Goal: Task Accomplishment & Management: Use online tool/utility

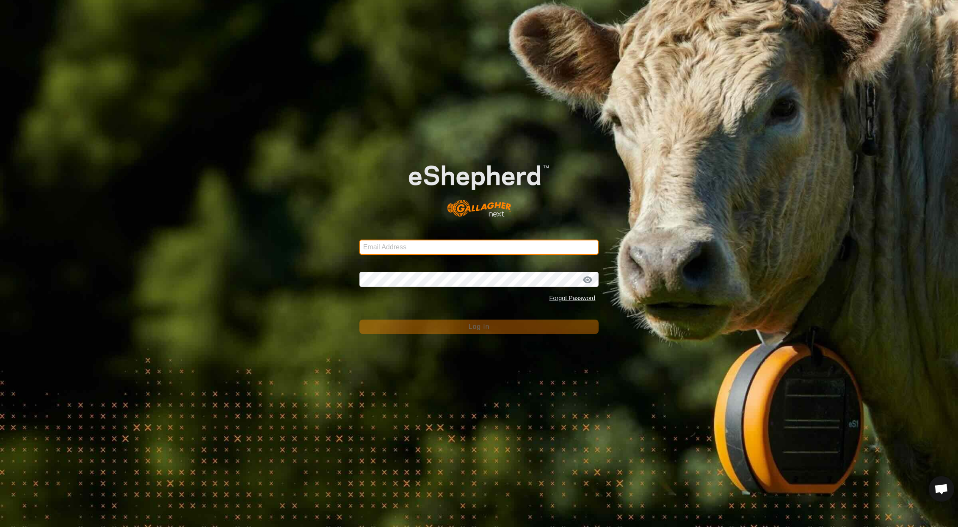
type input "[EMAIL_ADDRESS][DOMAIN_NAME]"
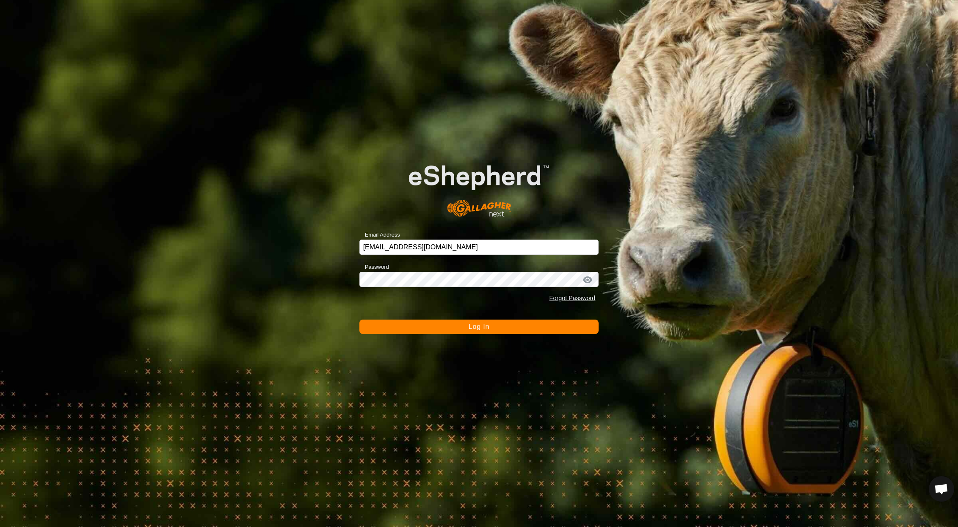
click at [444, 325] on button "Log In" at bounding box center [479, 327] width 240 height 14
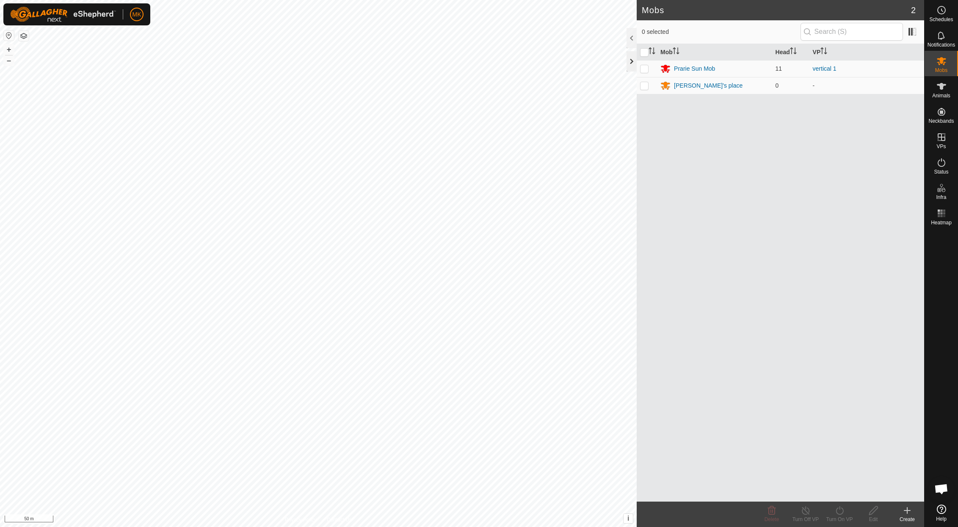
click at [634, 65] on div at bounding box center [632, 61] width 10 height 20
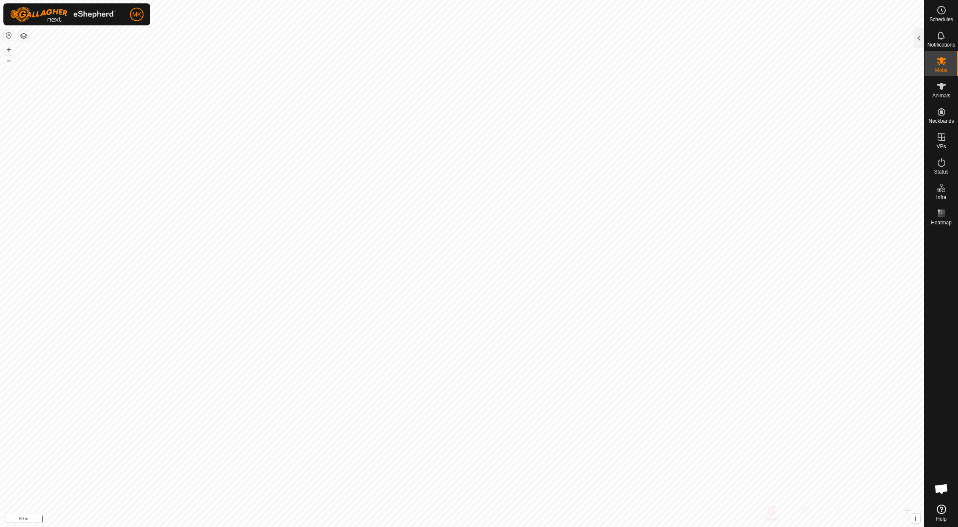
click at [23, 37] on button "button" at bounding box center [24, 36] width 10 height 10
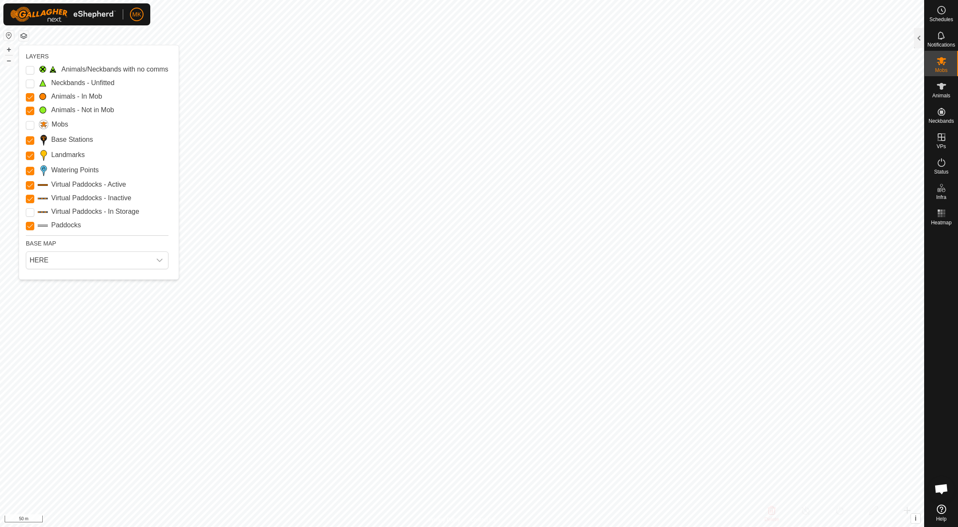
click at [75, 96] on label "Animals - In Mob" at bounding box center [76, 96] width 51 height 10
click at [34, 96] on Mob "Animals - In Mob" at bounding box center [30, 97] width 8 height 8
click at [28, 97] on Mob "Animals - In Mob" at bounding box center [30, 97] width 8 height 8
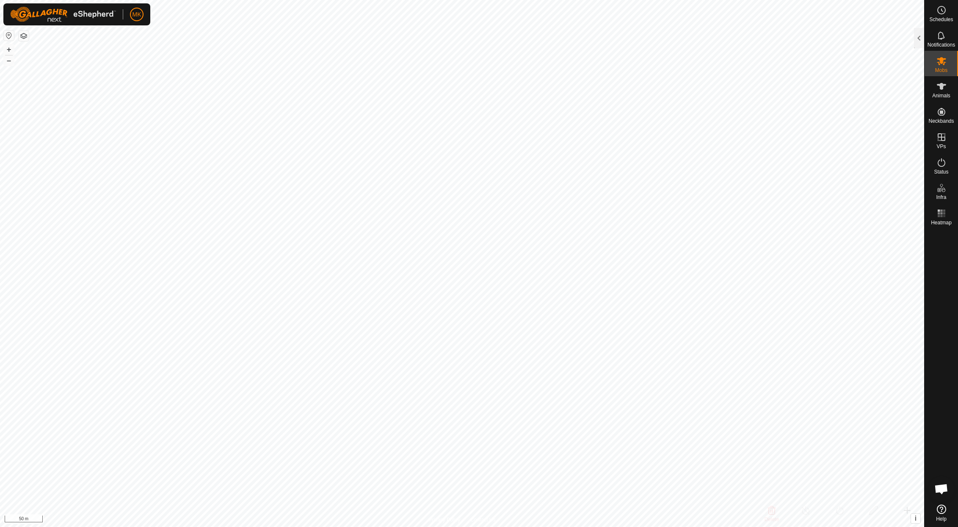
click at [12, 34] on button "button" at bounding box center [9, 35] width 10 height 10
click at [10, 36] on button "button" at bounding box center [9, 35] width 10 height 10
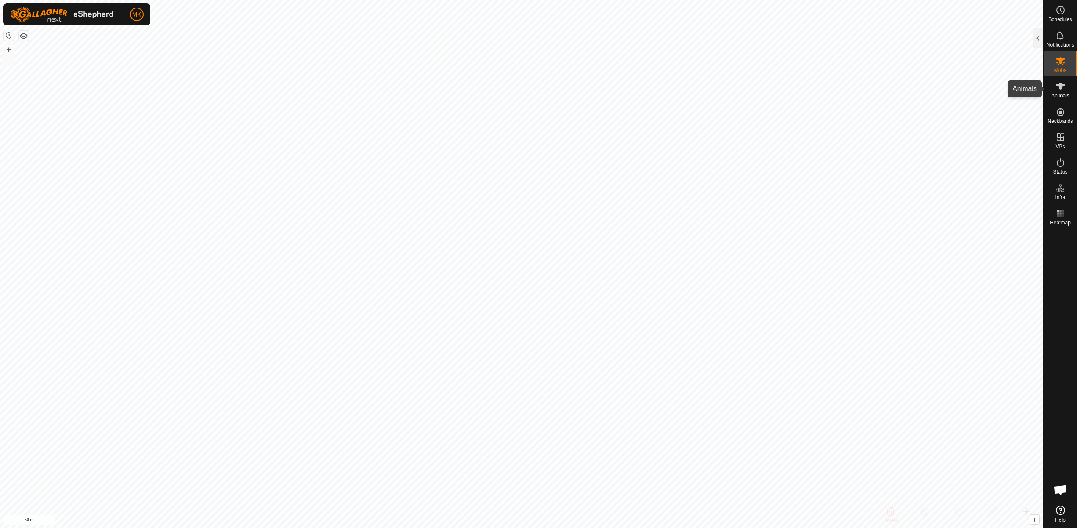
click at [958, 90] on icon at bounding box center [1060, 86] width 10 height 10
click at [958, 91] on es-animals-svg-icon at bounding box center [1060, 87] width 15 height 14
click at [958, 38] on div at bounding box center [1038, 38] width 10 height 20
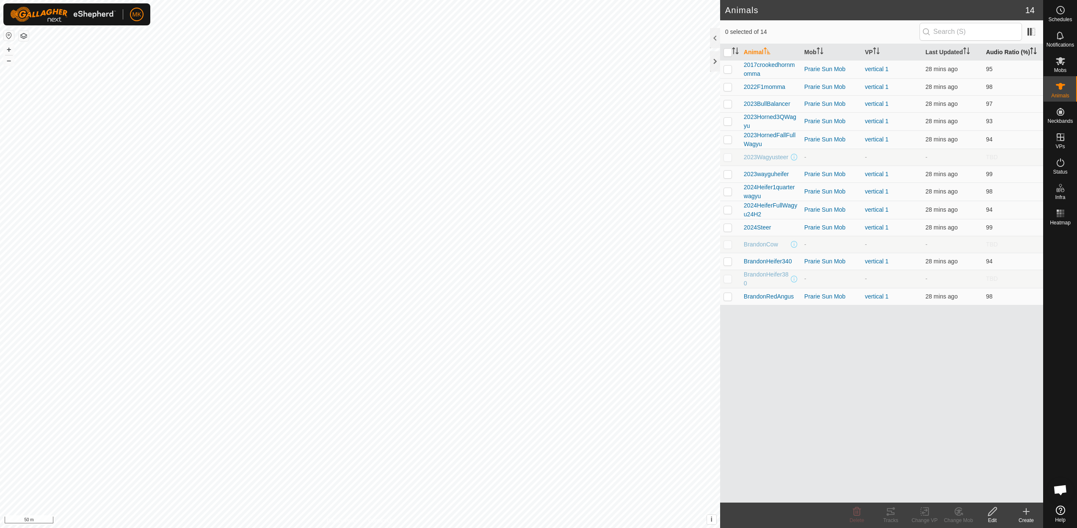
click at [958, 50] on th "Audio Ratio (%)" at bounding box center [1013, 52] width 61 height 17
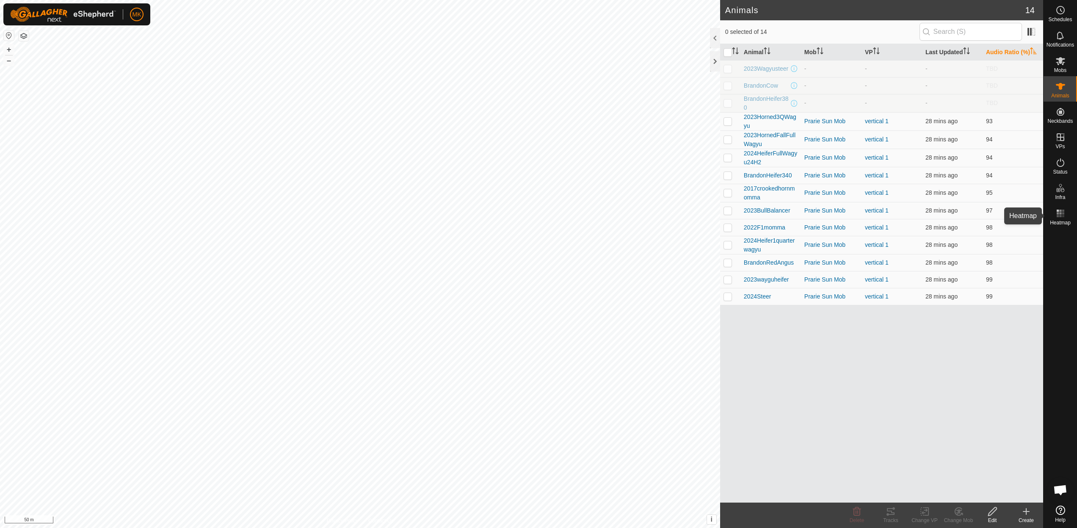
click at [958, 220] on span "Heatmap" at bounding box center [1060, 222] width 21 height 5
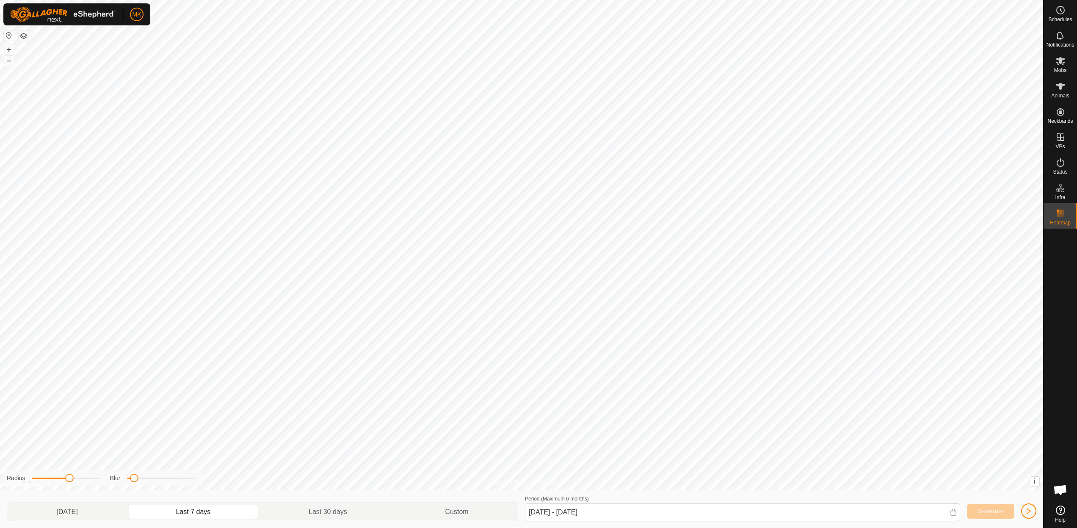
click at [114, 515] on p-togglebutton "[DATE]" at bounding box center [67, 512] width 120 height 18
type input "[DATE] - [DATE]"
click at [958, 142] on icon at bounding box center [1060, 137] width 10 height 10
click at [958, 137] on link "In Rotation" at bounding box center [1006, 136] width 72 height 17
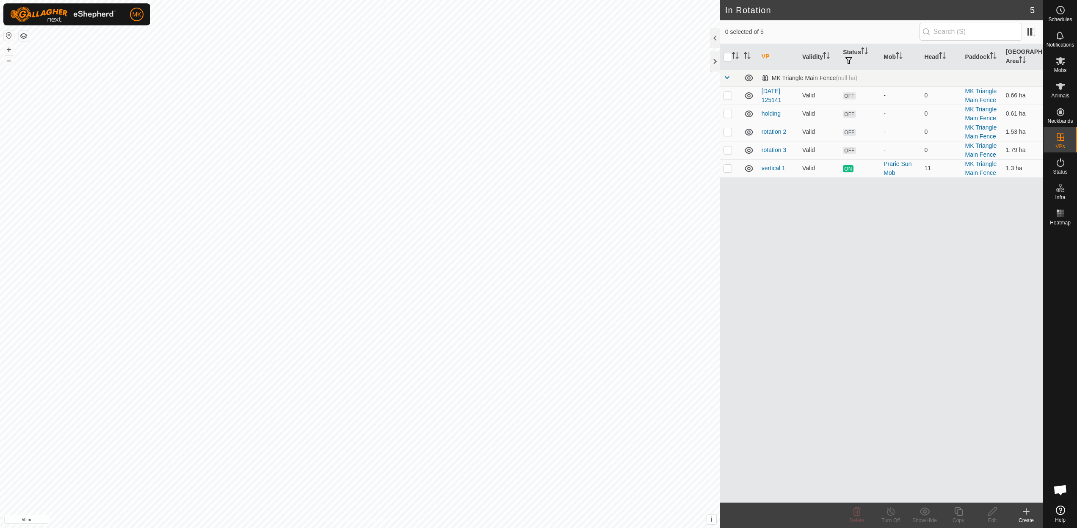
click at [958, 511] on icon at bounding box center [1026, 511] width 10 height 10
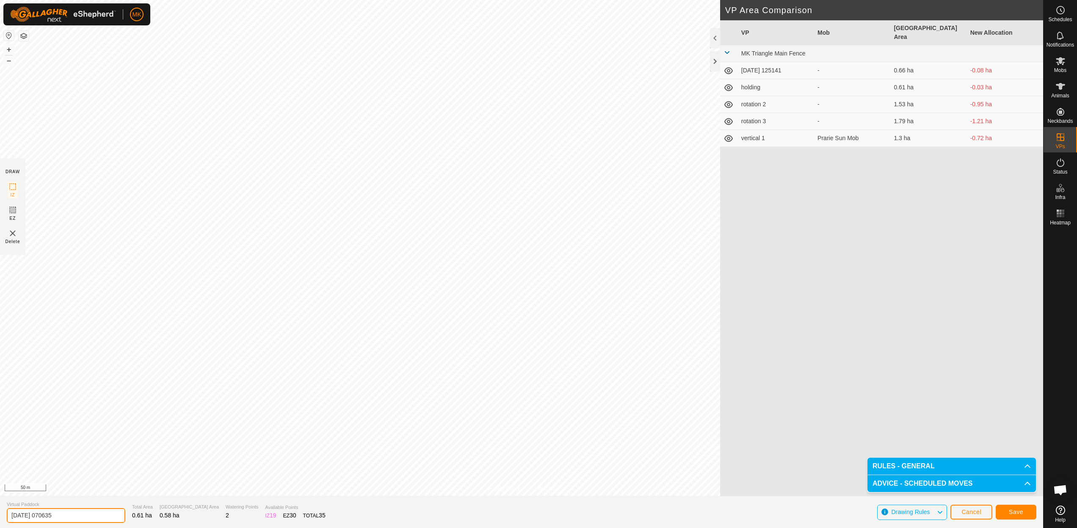
click at [72, 515] on input "[DATE] 070635" at bounding box center [66, 515] width 119 height 15
drag, startPoint x: 72, startPoint y: 515, endPoint x: -3, endPoint y: 514, distance: 75.8
click at [0, 514] on html "MK Schedules Notifications Mobs Animals Neckbands VPs Status Infra Heatmap Help…" at bounding box center [538, 264] width 1077 height 528
type input "Rotation A"
click at [958, 509] on span "Save" at bounding box center [1016, 511] width 14 height 7
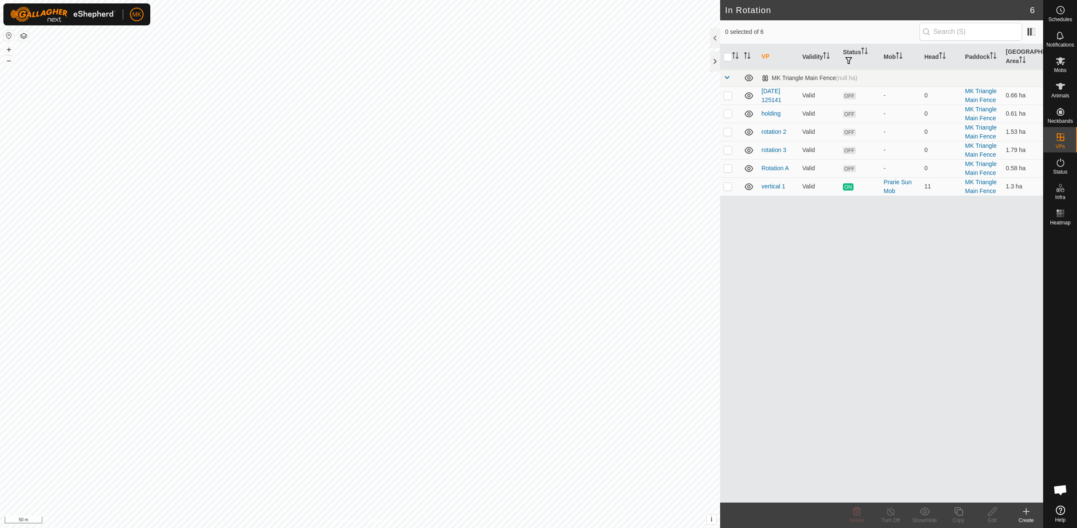
click at [958, 517] on div "Create" at bounding box center [1026, 521] width 34 height 8
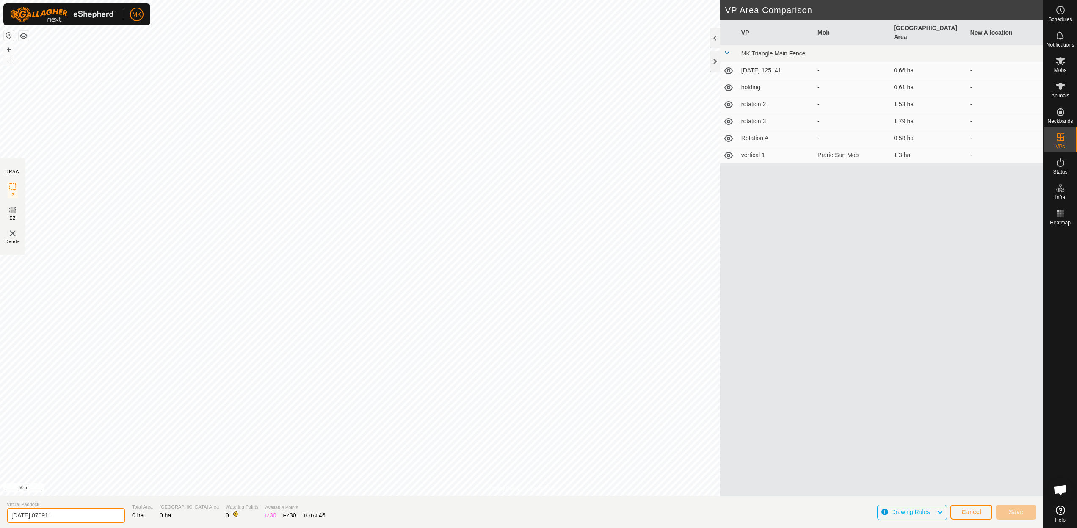
drag, startPoint x: 76, startPoint y: 516, endPoint x: -3, endPoint y: 514, distance: 79.6
click at [0, 514] on html "MK Schedules Notifications Mobs Animals Neckbands VPs Status Infra Heatmap Help…" at bounding box center [538, 264] width 1077 height 528
type input "Rotation B"
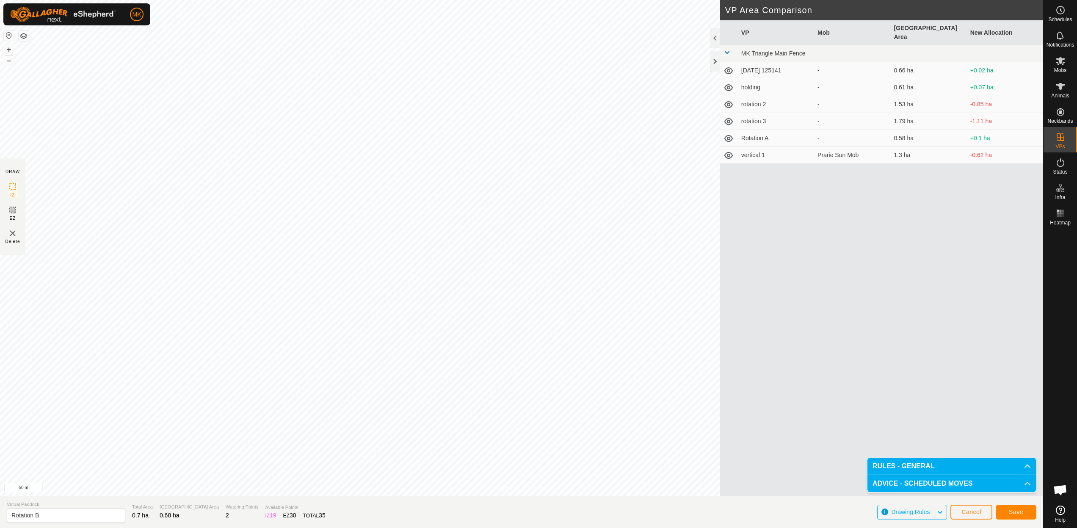
click at [958, 513] on span "Save" at bounding box center [1016, 511] width 14 height 7
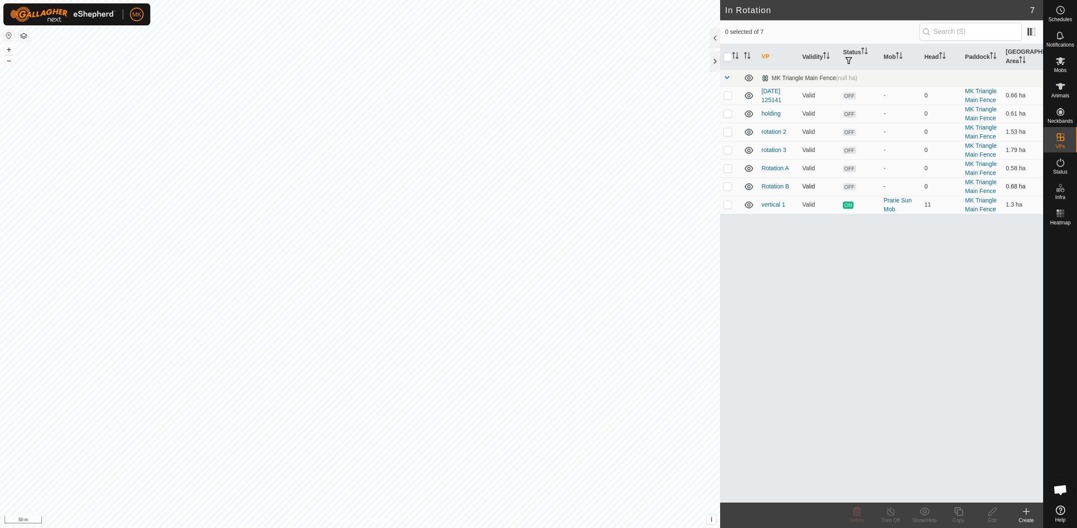
click at [730, 187] on p-checkbox at bounding box center [728, 186] width 8 height 7
checkbox input "false"
click at [729, 169] on p-checkbox at bounding box center [728, 168] width 8 height 7
checkbox input "true"
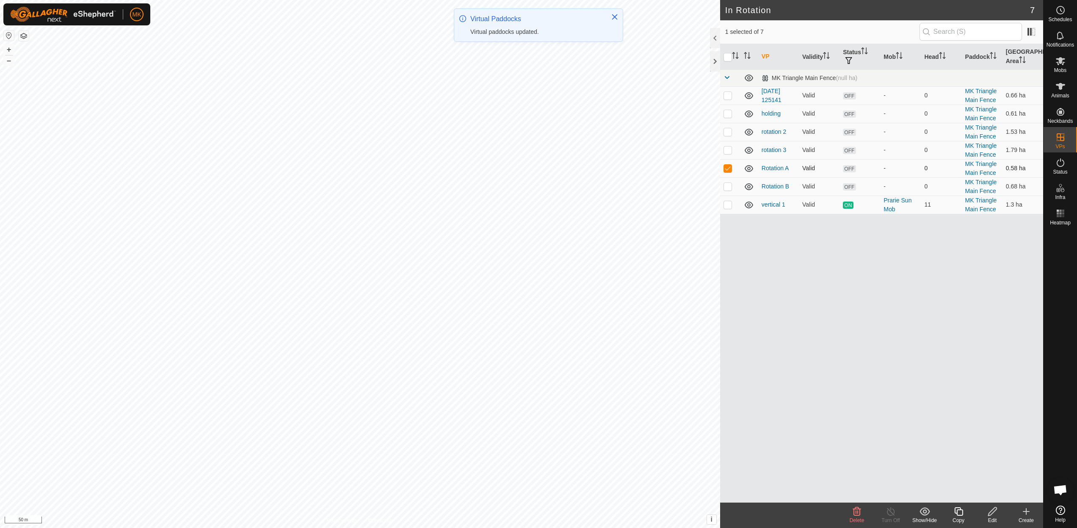
click at [729, 169] on p-checkbox at bounding box center [728, 168] width 8 height 7
checkbox input "false"
click at [729, 189] on p-checkbox at bounding box center [728, 186] width 8 height 7
checkbox input "false"
